Goal: Task Accomplishment & Management: Manage account settings

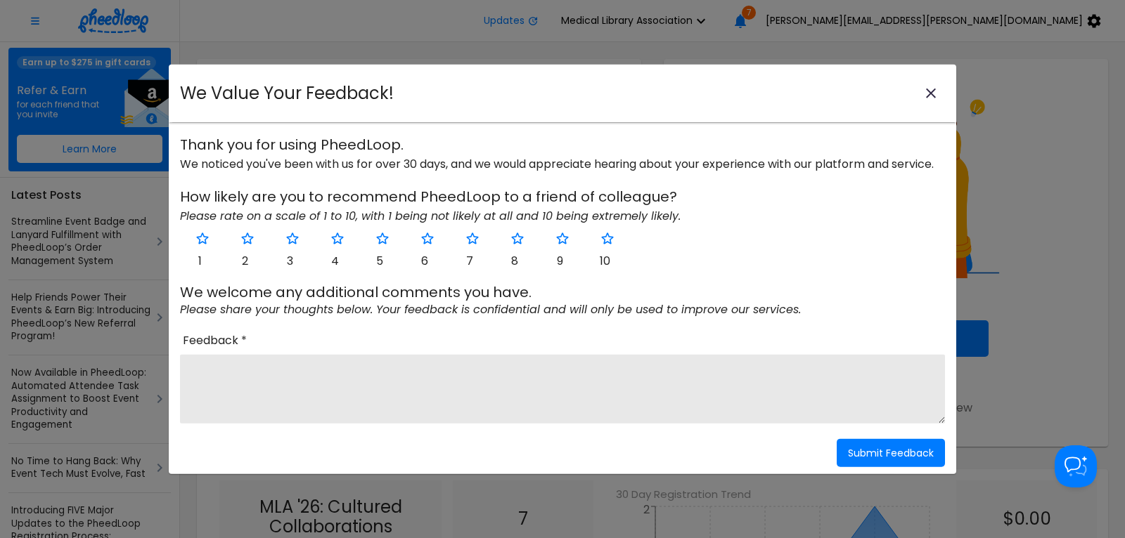
click at [930, 95] on icon "close-modal" at bounding box center [931, 94] width 10 height 10
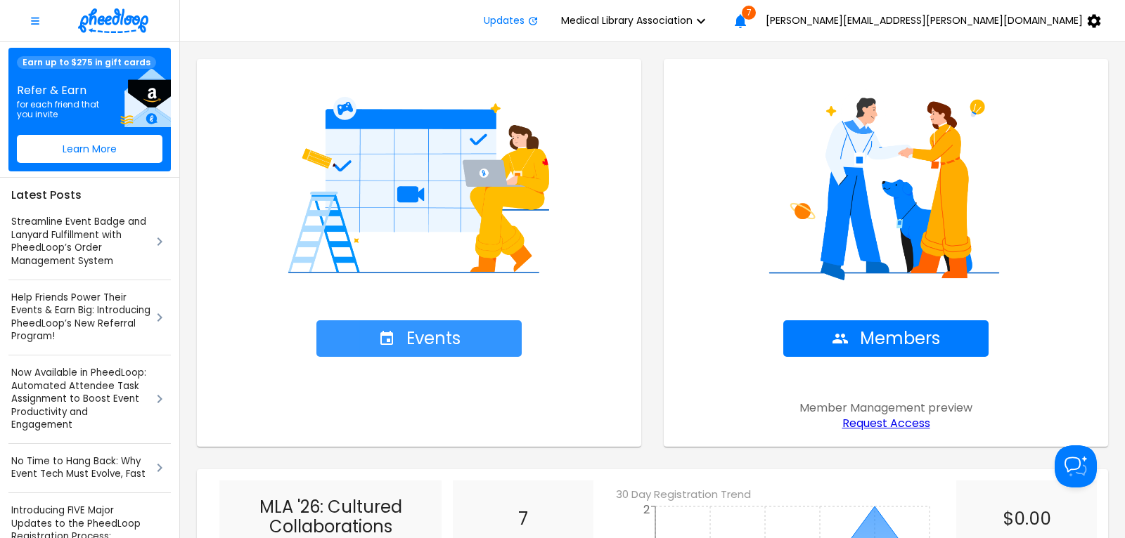
click at [412, 336] on span "Events" at bounding box center [419, 339] width 82 height 20
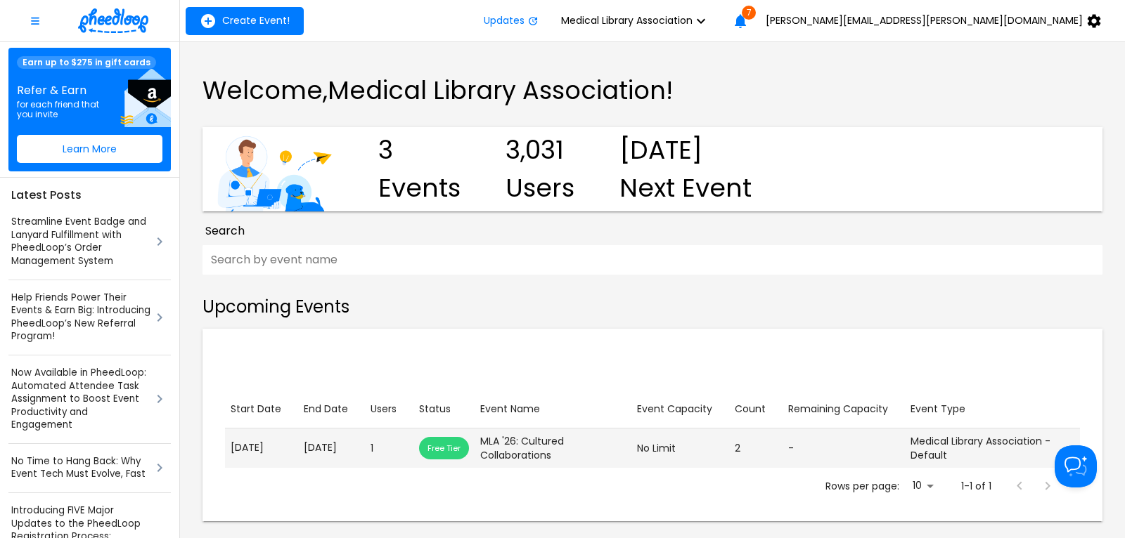
click at [316, 461] on td "End Date May. 22, 2026" at bounding box center [331, 448] width 67 height 39
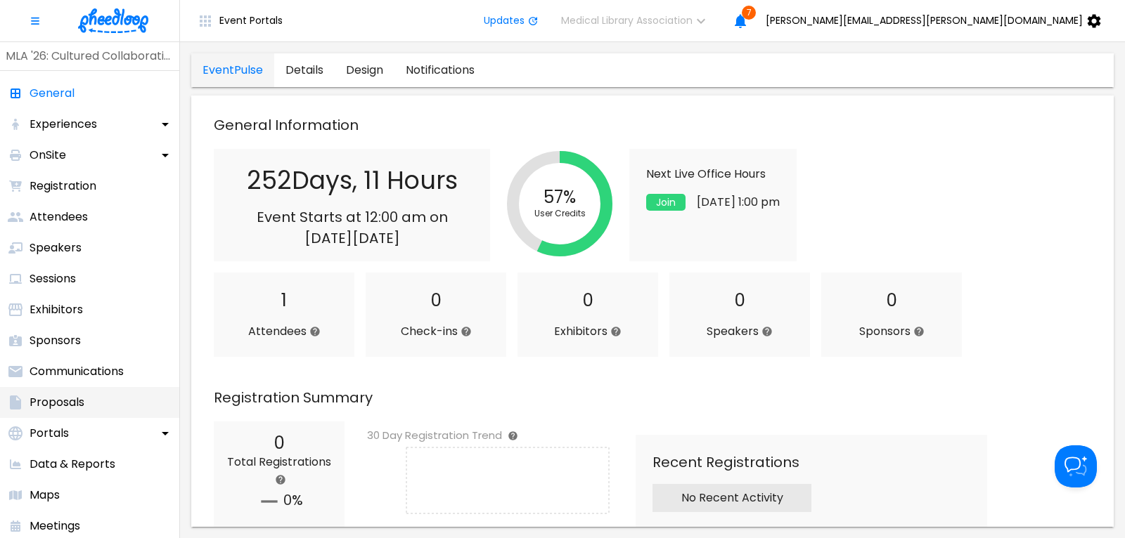
click at [74, 406] on p "Proposals" at bounding box center [57, 402] width 55 height 17
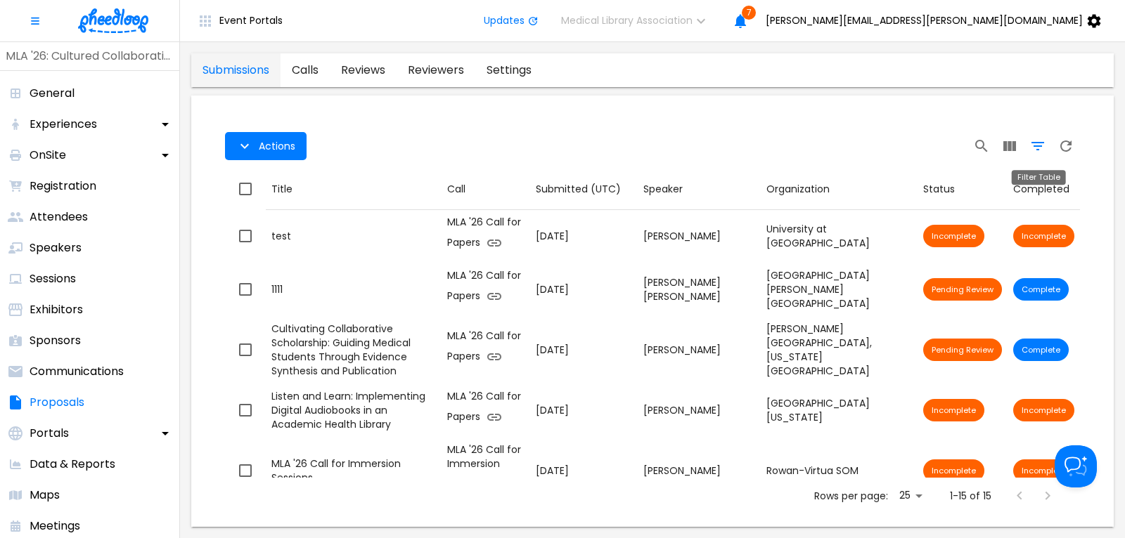
click at [1040, 145] on icon "Filter Table" at bounding box center [1037, 146] width 17 height 17
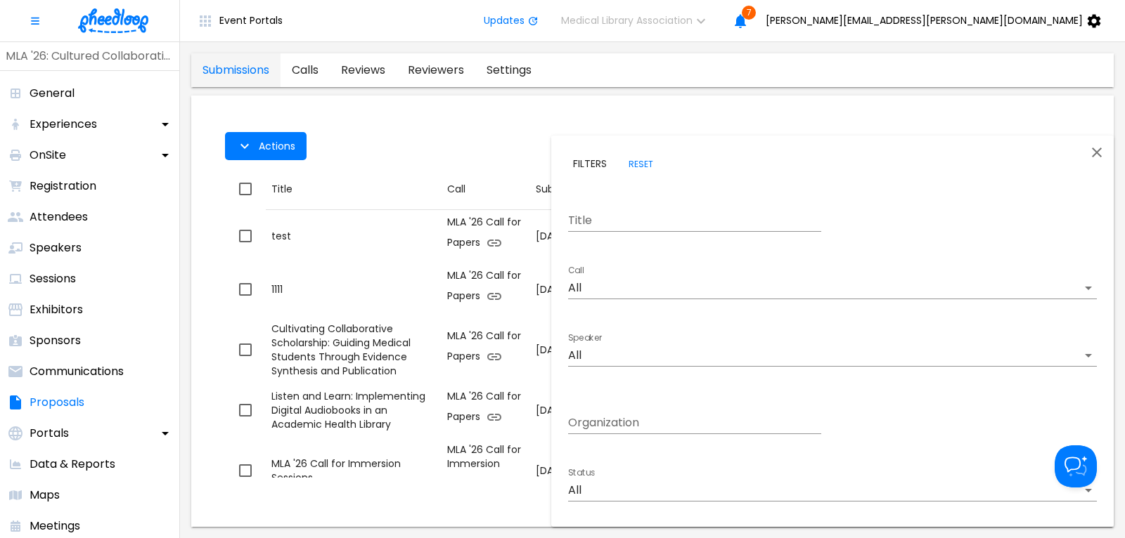
click at [645, 292] on body "Event Portals Updates Medical Library Association 7 debra.cavanaugh@mlahq.org M…" at bounding box center [562, 269] width 1125 height 538
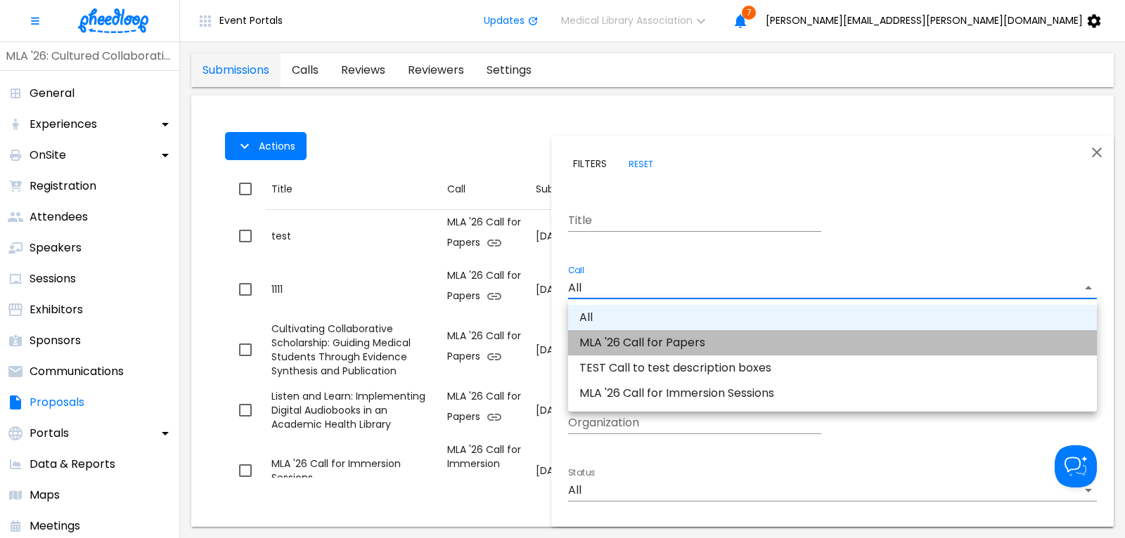
click at [666, 350] on li "MLA '26 Call for Papers" at bounding box center [832, 342] width 529 height 25
type input "CAL6J58XLN5OUAT"
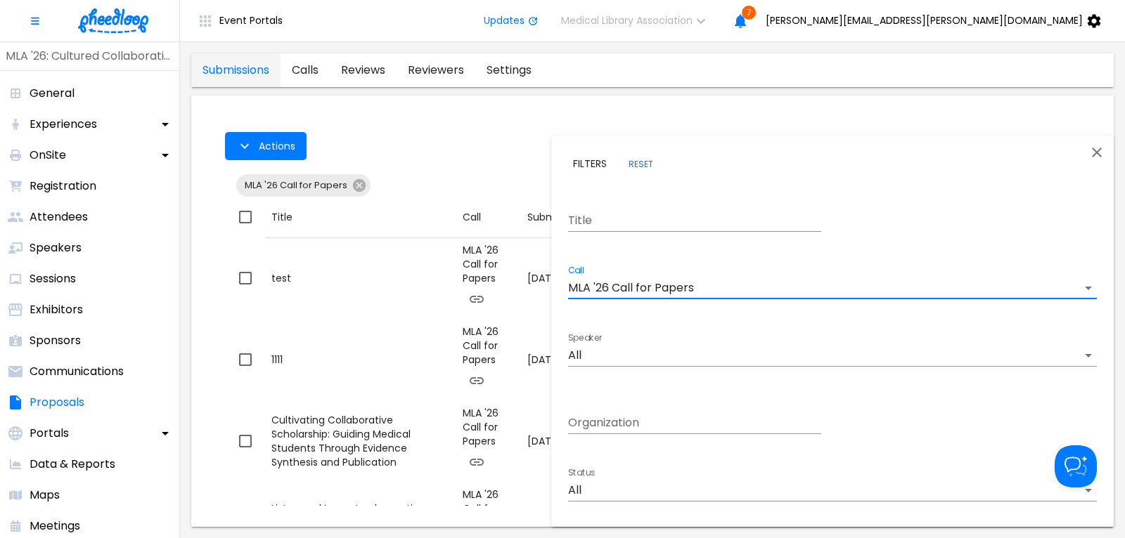
click at [619, 488] on body "Event Portals Updates Medical Library Association 7 debra.cavanaugh@mlahq.org M…" at bounding box center [562, 269] width 1125 height 538
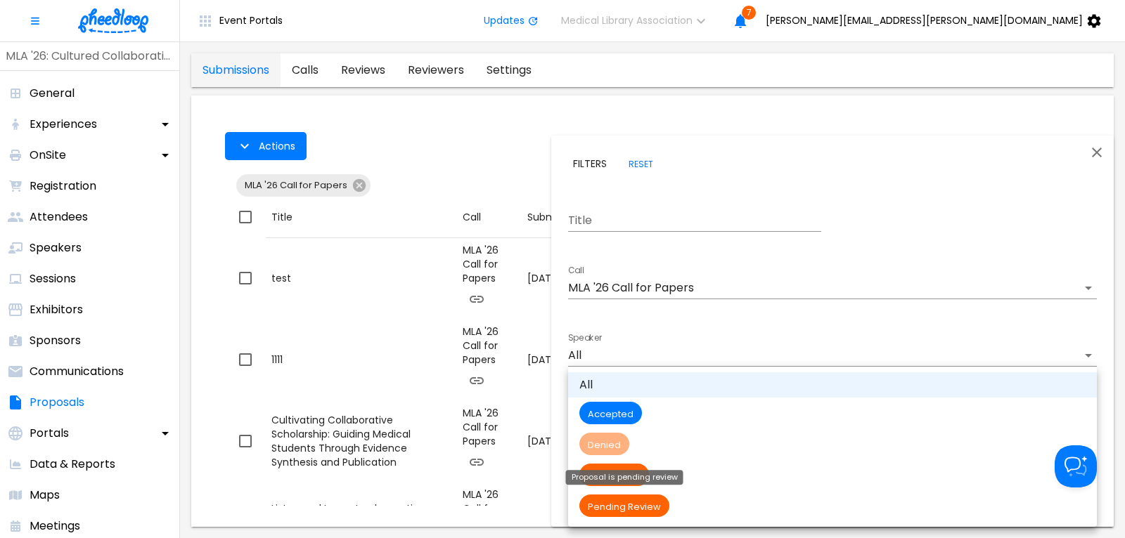
click at [623, 501] on span "Pending Review" at bounding box center [624, 507] width 90 height 12
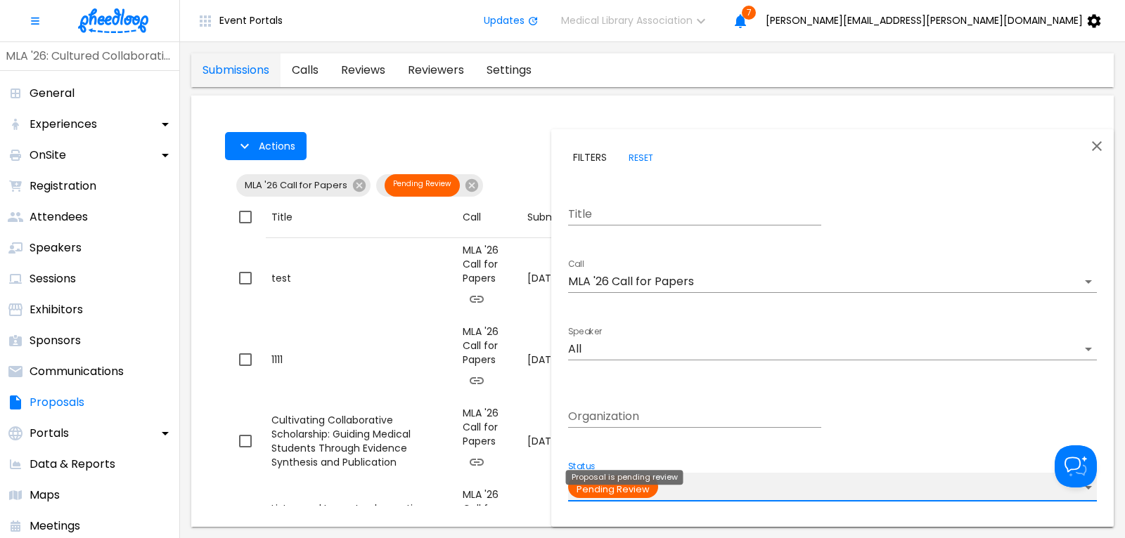
type input "Pending Review"
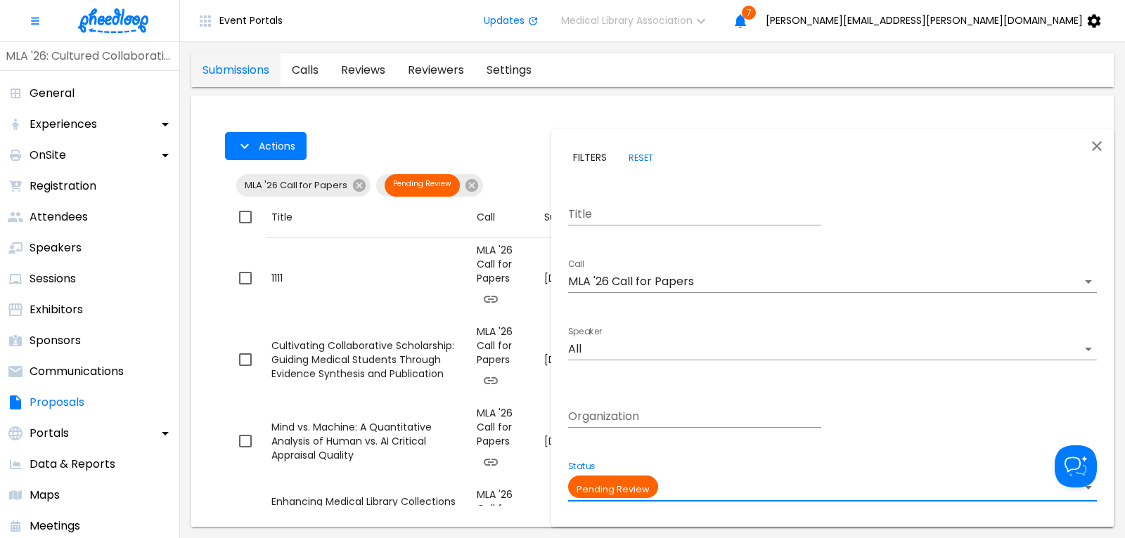
click at [515, 132] on div at bounding box center [562, 269] width 1125 height 538
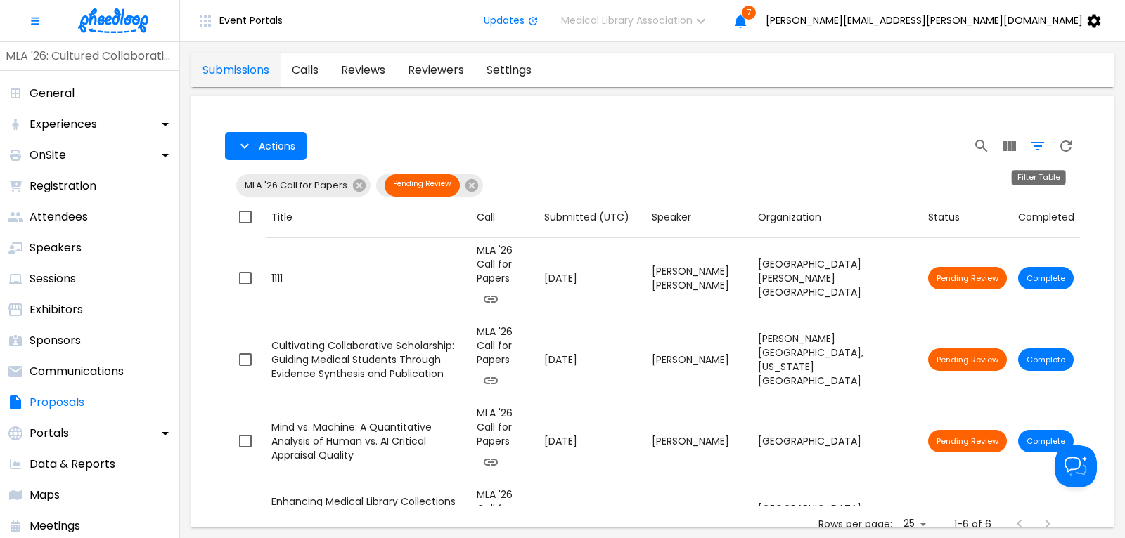
click at [1036, 155] on button "Filter Table" at bounding box center [1037, 146] width 28 height 28
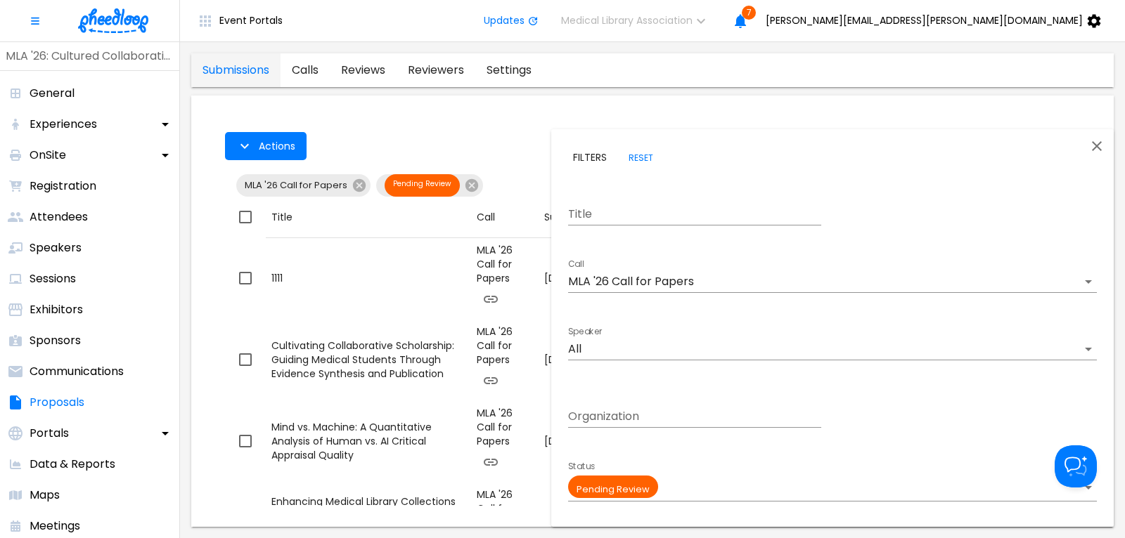
click at [676, 287] on body "Event Portals Updates Medical Library Association 7 debra.cavanaugh@mlahq.org M…" at bounding box center [562, 269] width 1125 height 538
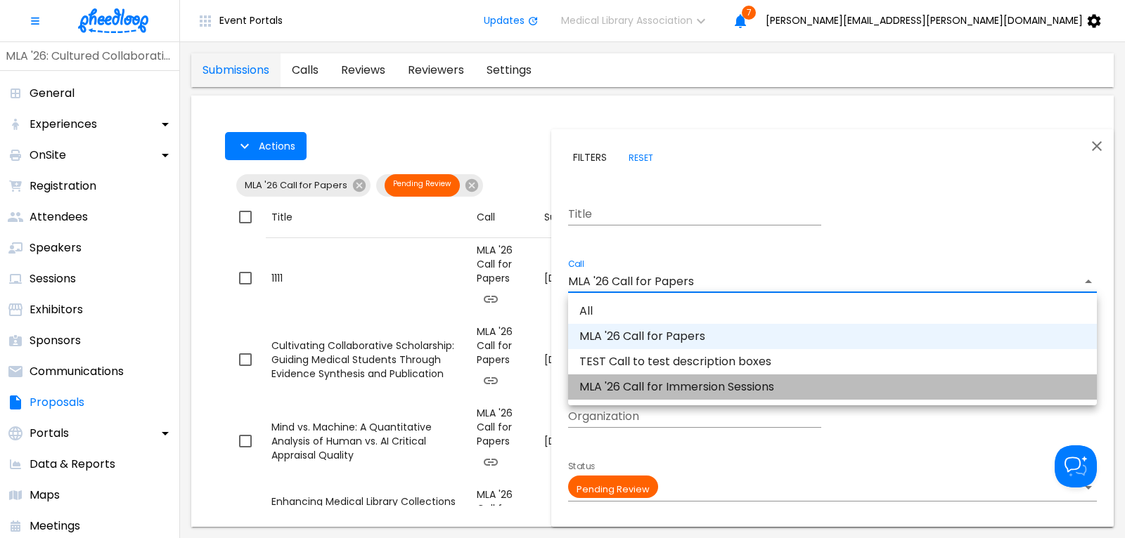
click at [687, 387] on li "MLA '26 Call for Immersion Sessions" at bounding box center [832, 387] width 529 height 25
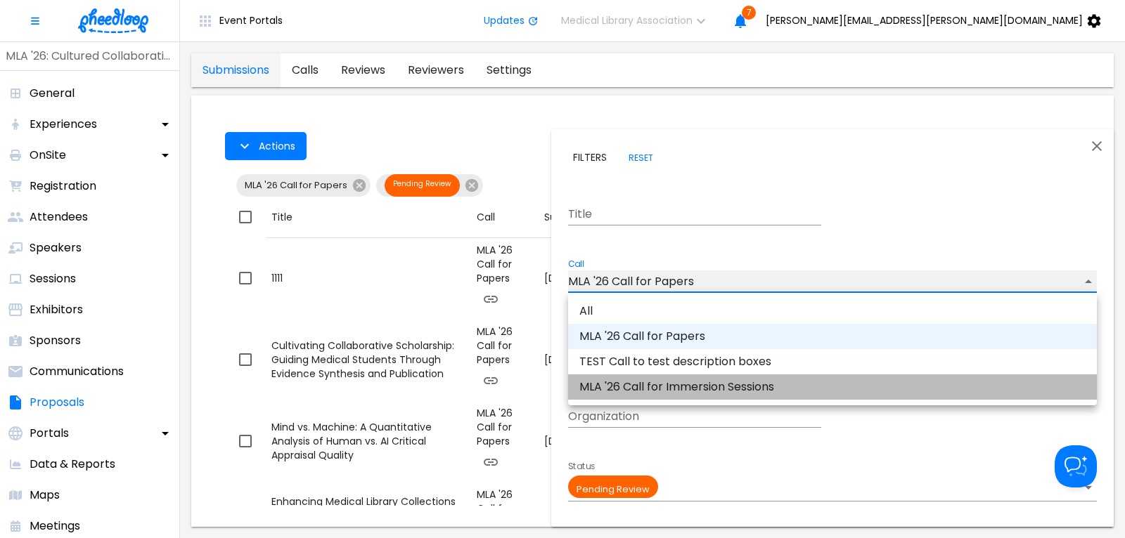
type input "CALKIRA09Z18DK8"
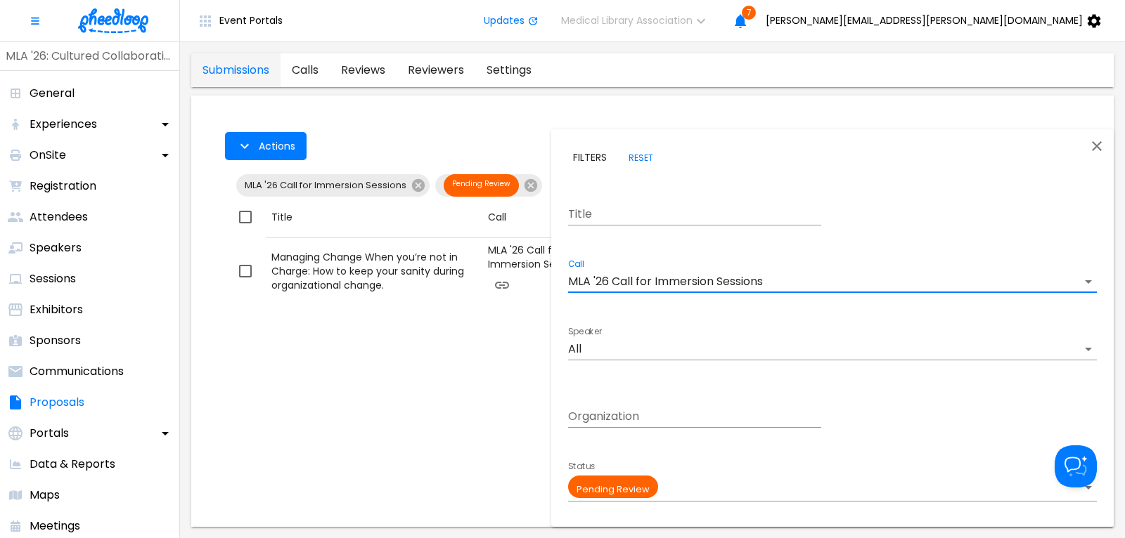
click at [496, 137] on div at bounding box center [562, 269] width 1125 height 538
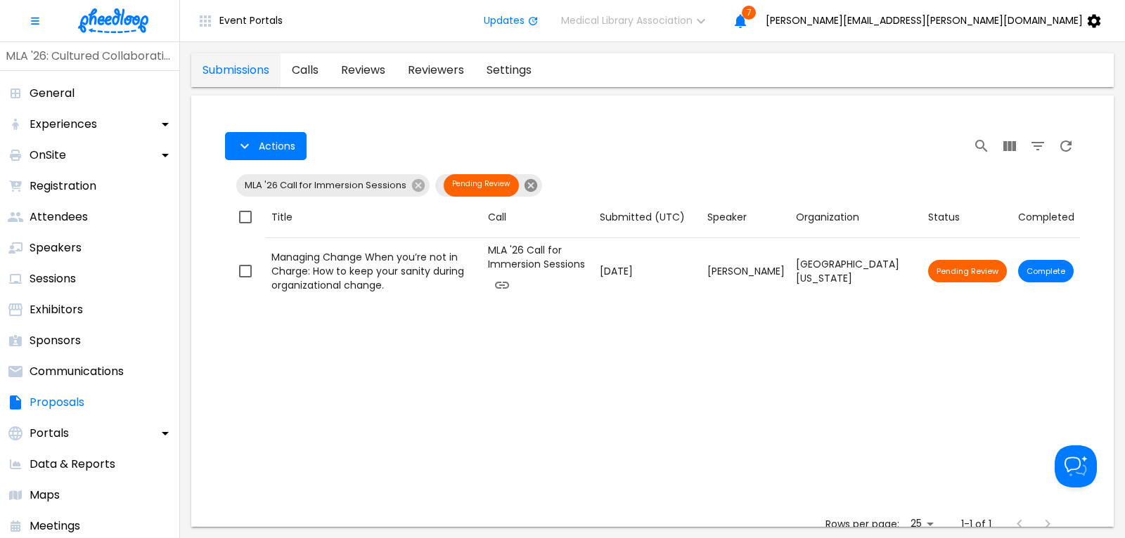
click at [529, 184] on icon at bounding box center [530, 185] width 13 height 13
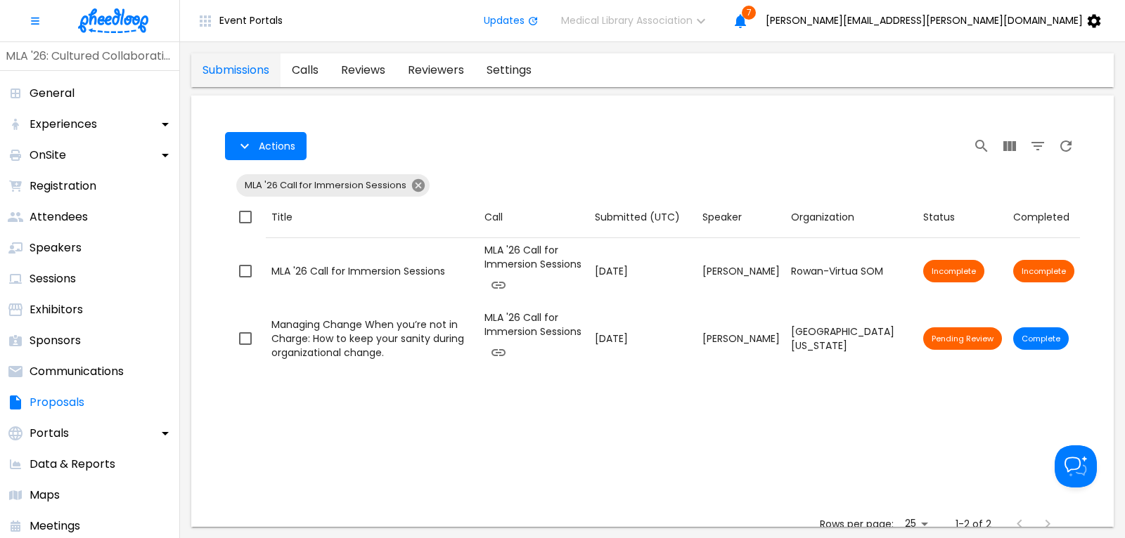
click at [418, 184] on icon at bounding box center [417, 185] width 15 height 15
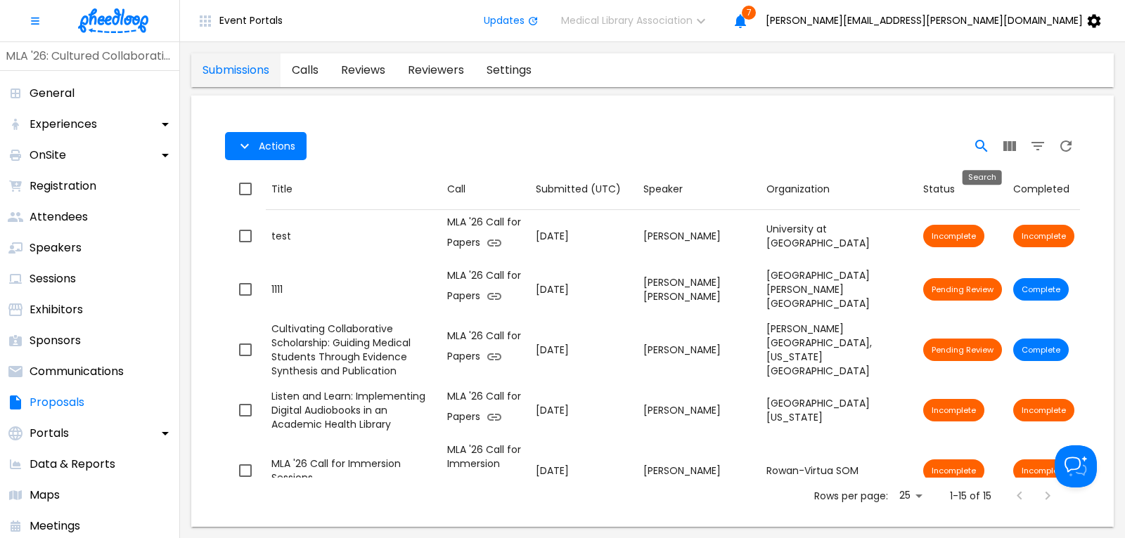
click at [979, 147] on icon "Search" at bounding box center [981, 146] width 17 height 17
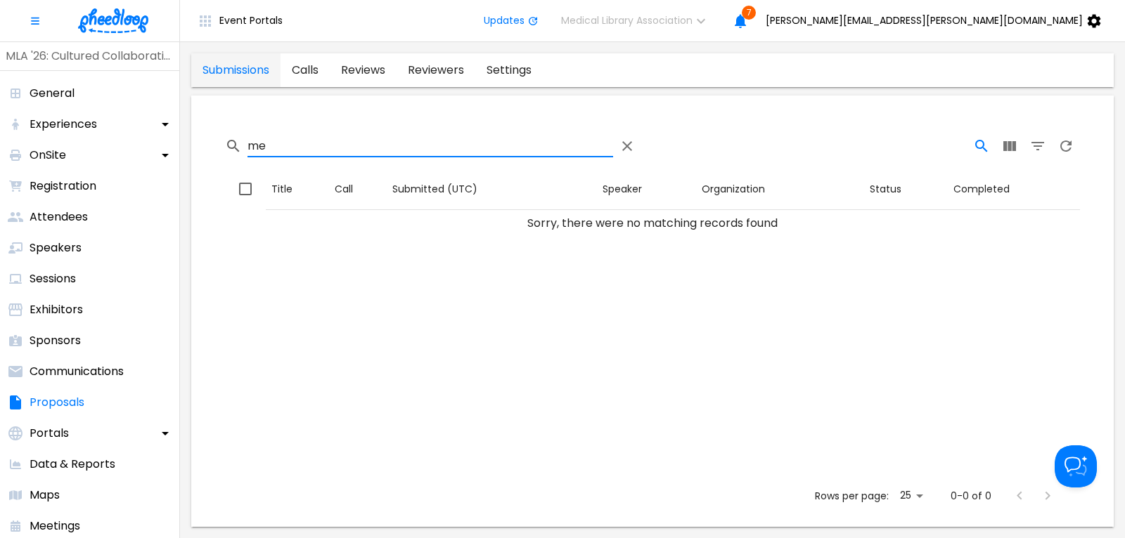
type input "m"
type input "c"
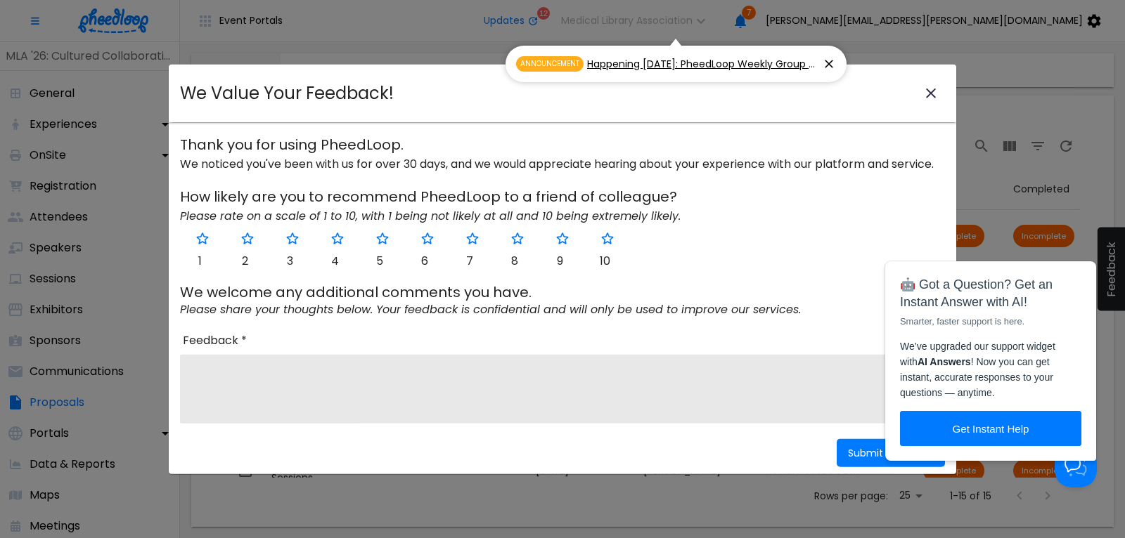
click at [825, 62] on icon at bounding box center [829, 64] width 8 height 8
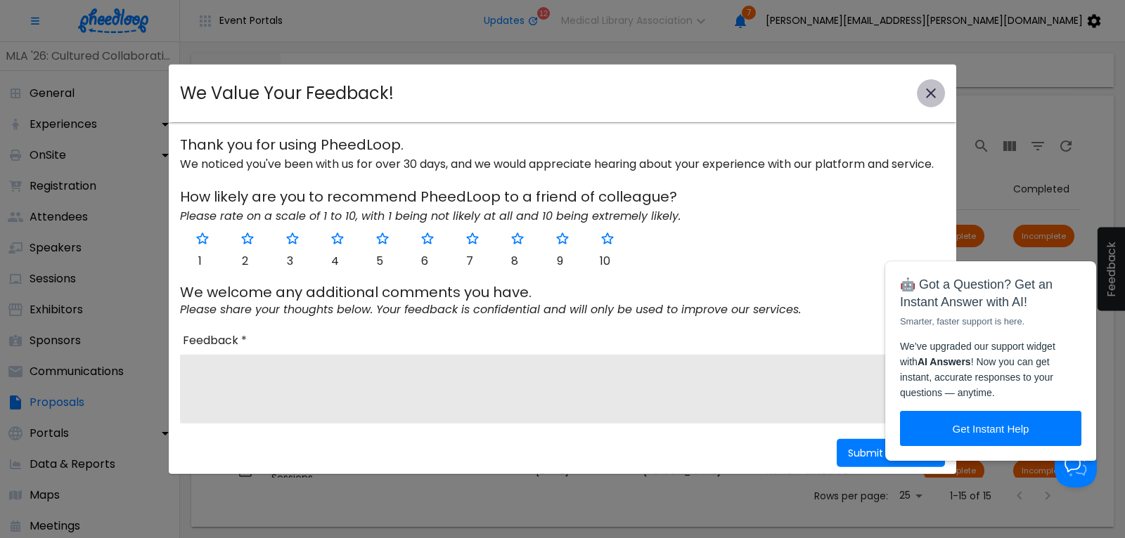
click at [933, 89] on icon "close-modal" at bounding box center [930, 93] width 17 height 17
